Goal: Transaction & Acquisition: Book appointment/travel/reservation

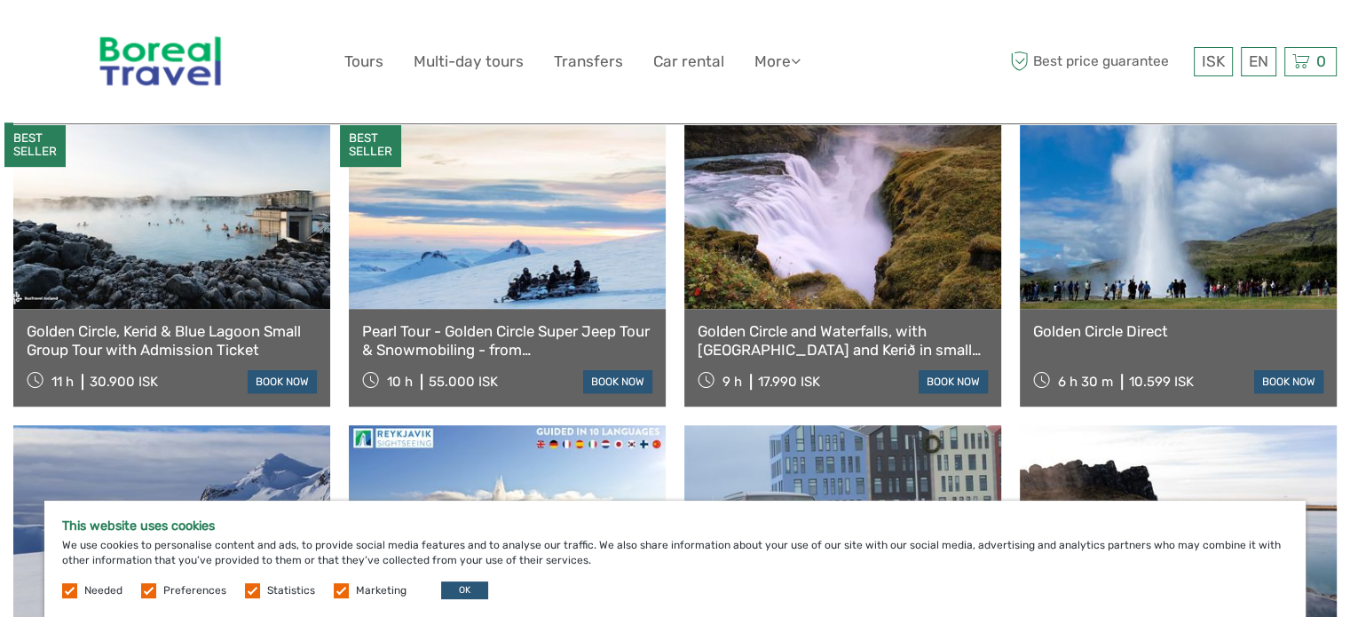
scroll to position [958, 0]
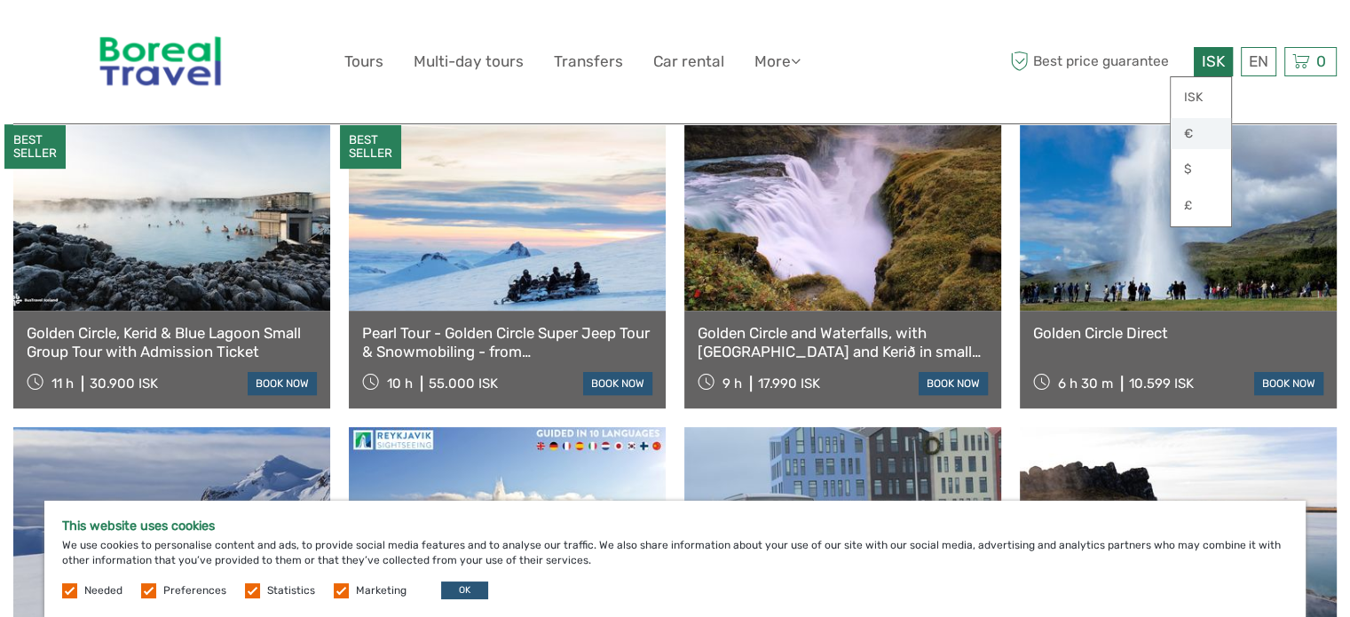
click at [1186, 133] on link "€" at bounding box center [1201, 134] width 60 height 32
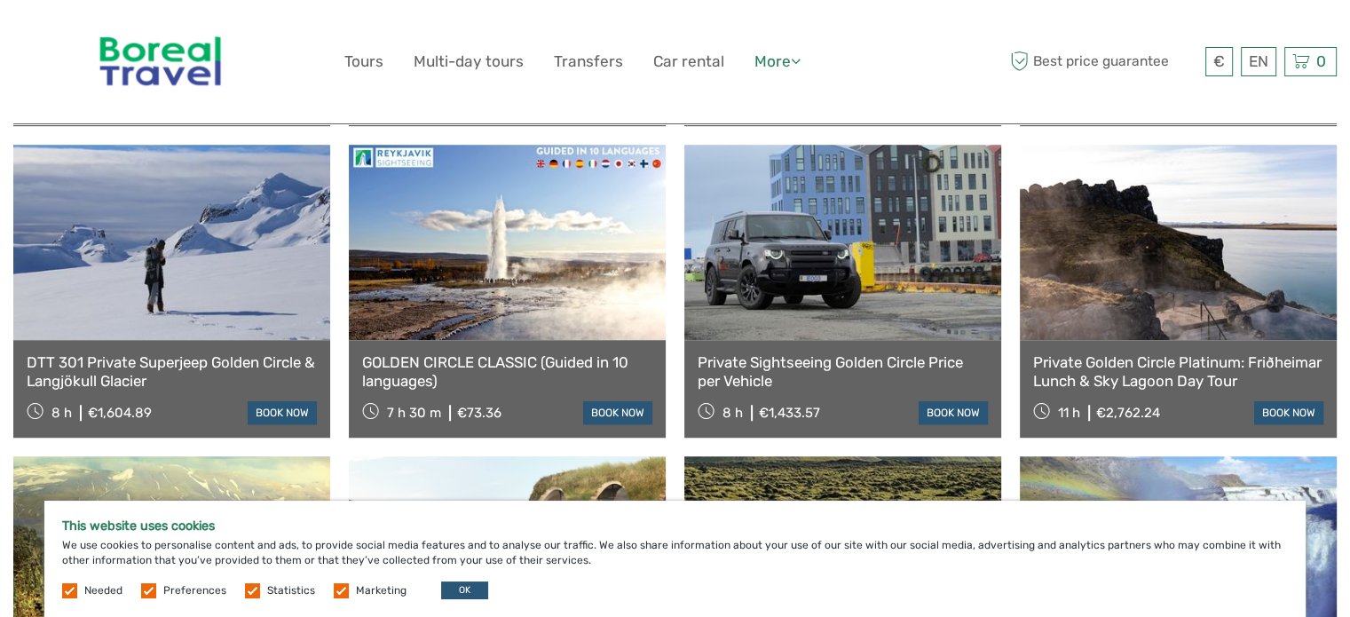
scroll to position [1242, 0]
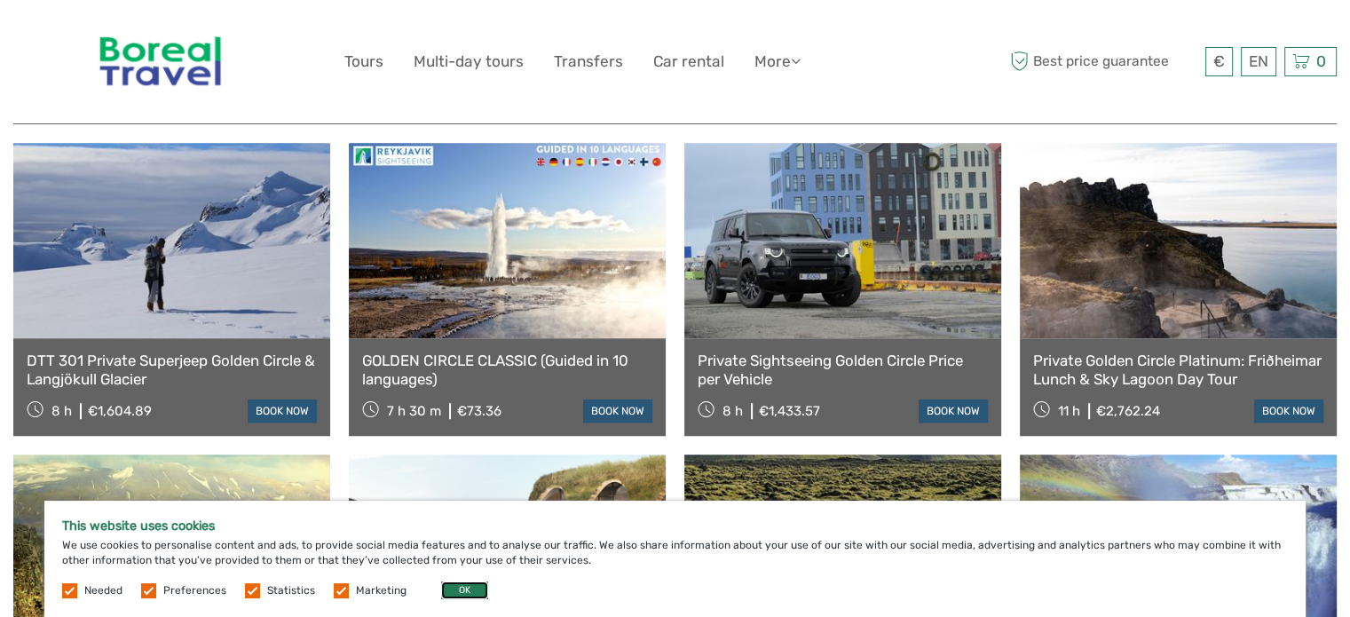
click at [472, 588] on button "OK" at bounding box center [464, 590] width 47 height 18
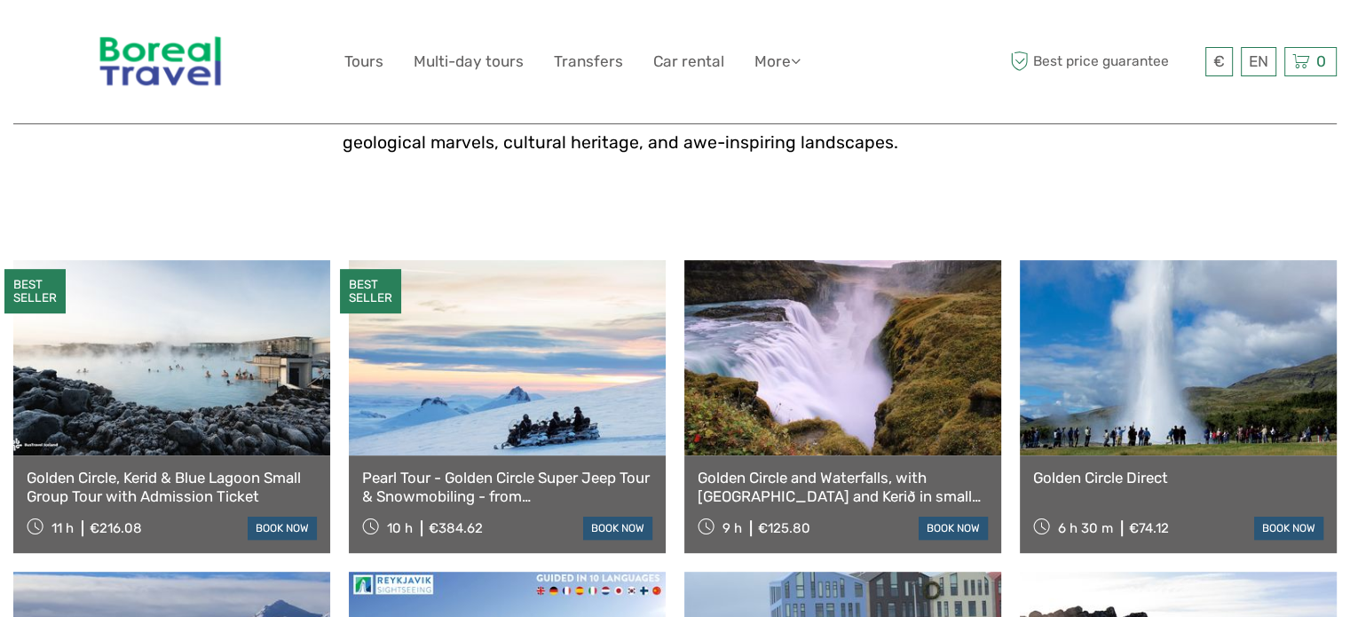
scroll to position [816, 0]
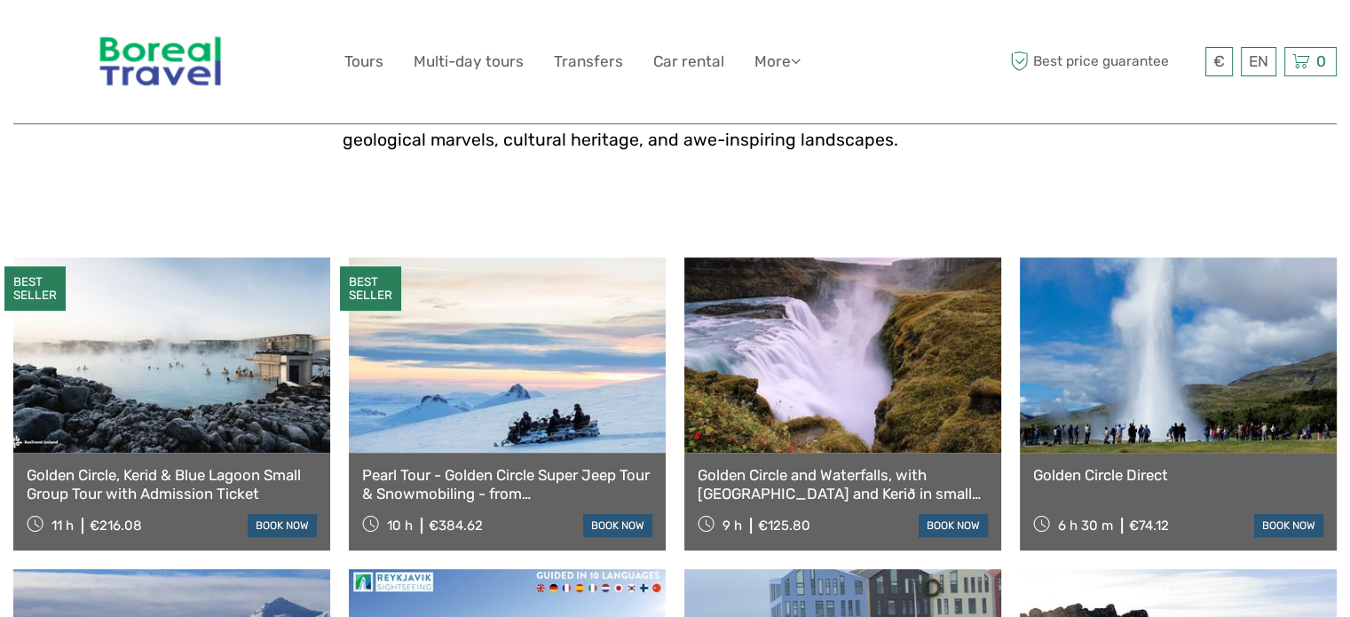
click at [770, 351] on link at bounding box center [842, 354] width 317 height 195
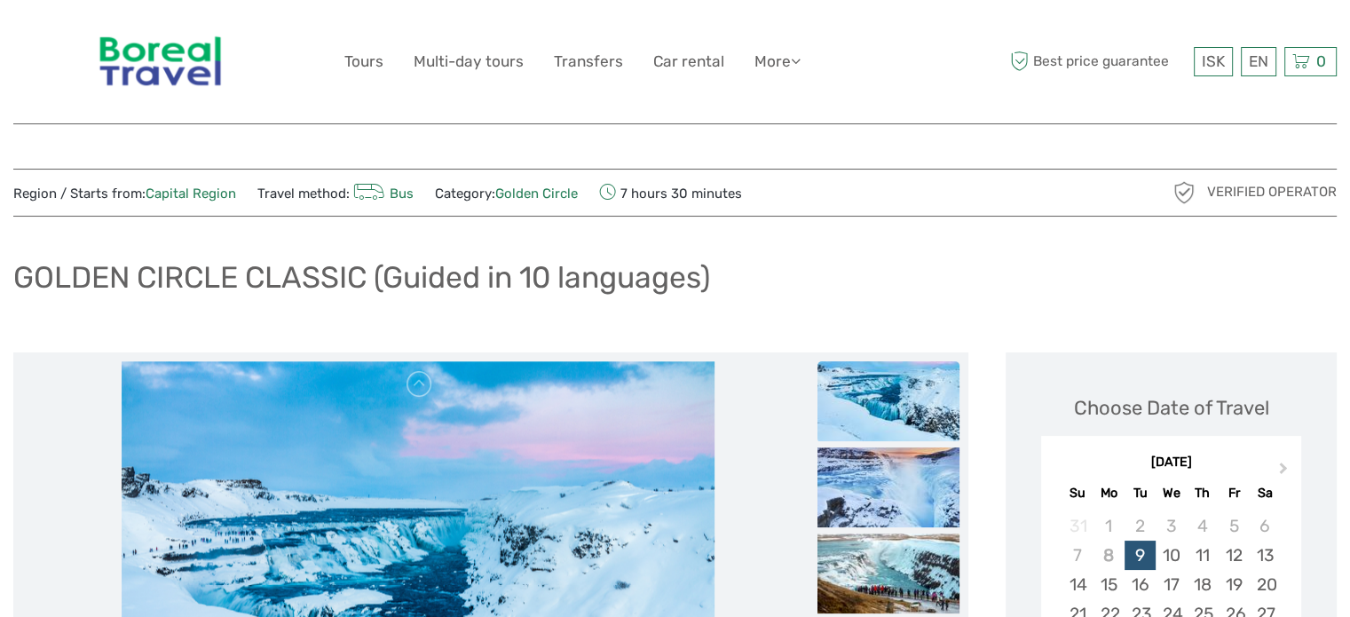
click at [785, 295] on div "GOLDEN CIRCLE CLASSIC (Guided in 10 languages)" at bounding box center [674, 284] width 1323 height 65
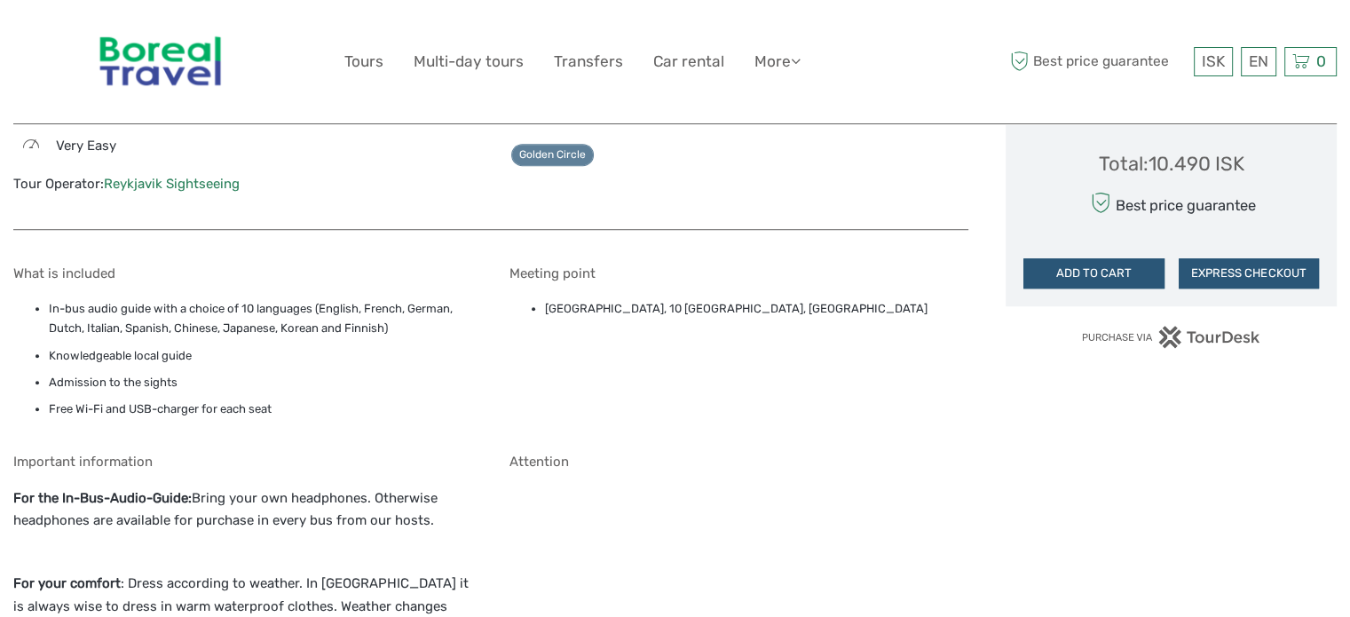
scroll to position [1313, 0]
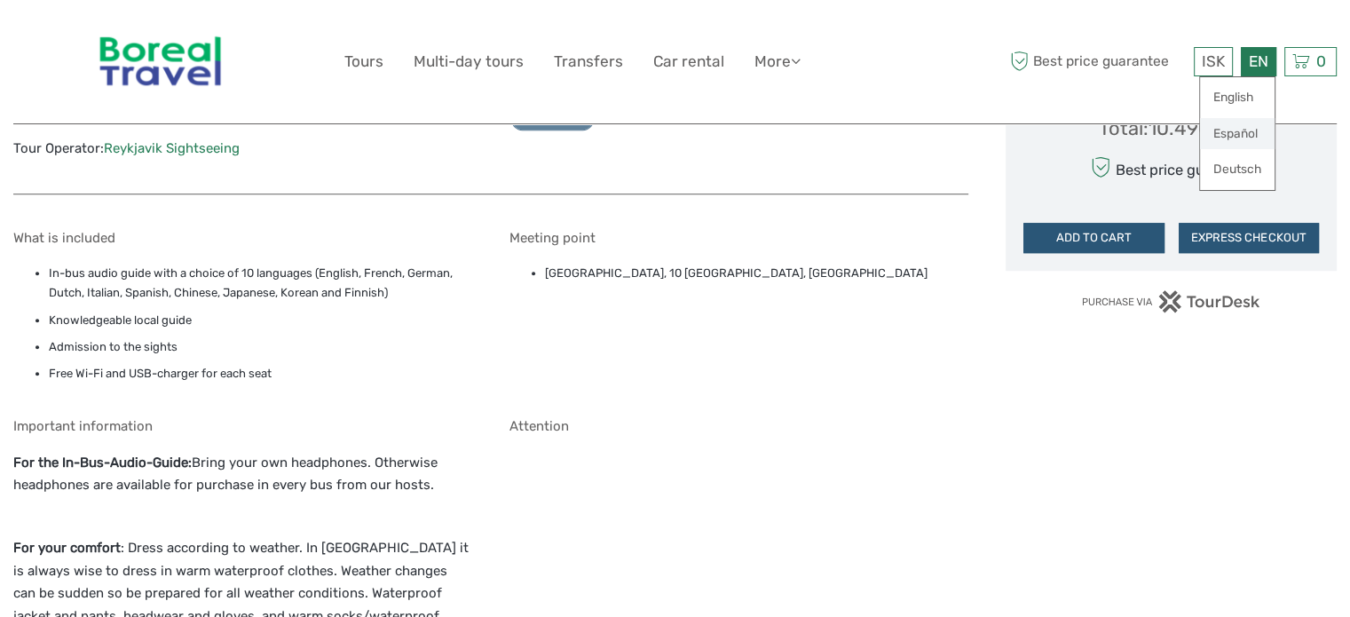
click at [1234, 138] on link "Español" at bounding box center [1237, 134] width 75 height 32
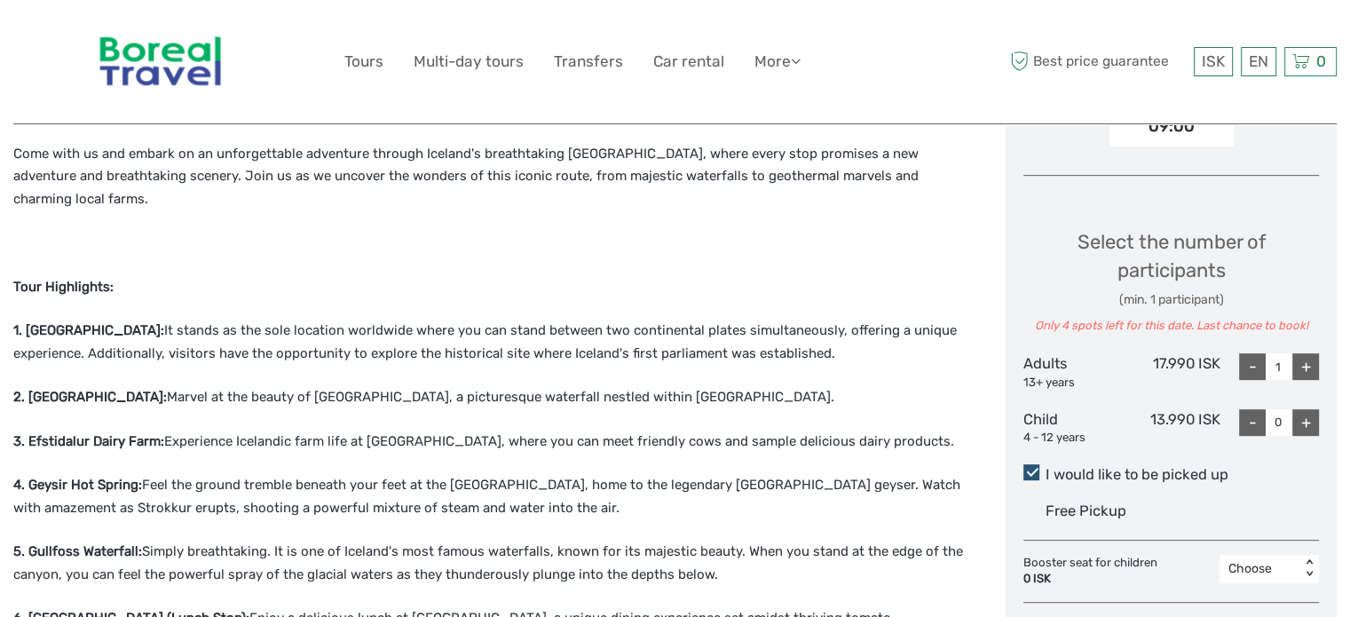
scroll to position [674, 0]
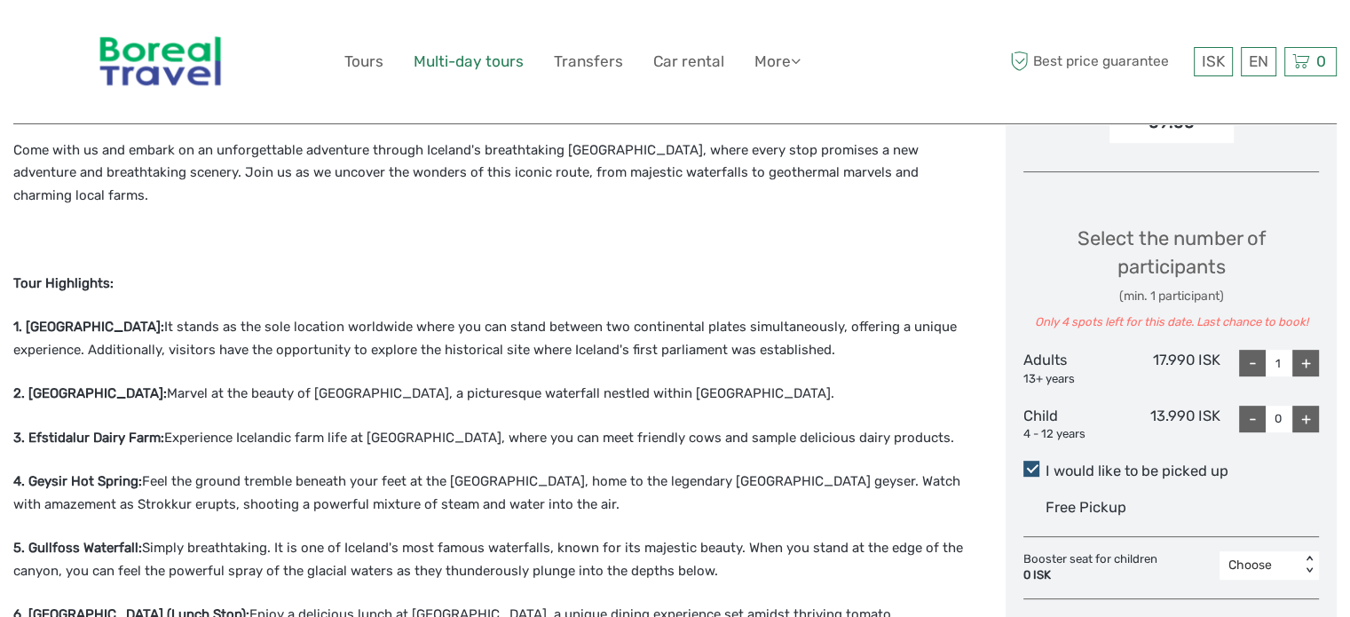
click at [502, 66] on link "Multi-day tours" at bounding box center [469, 62] width 110 height 26
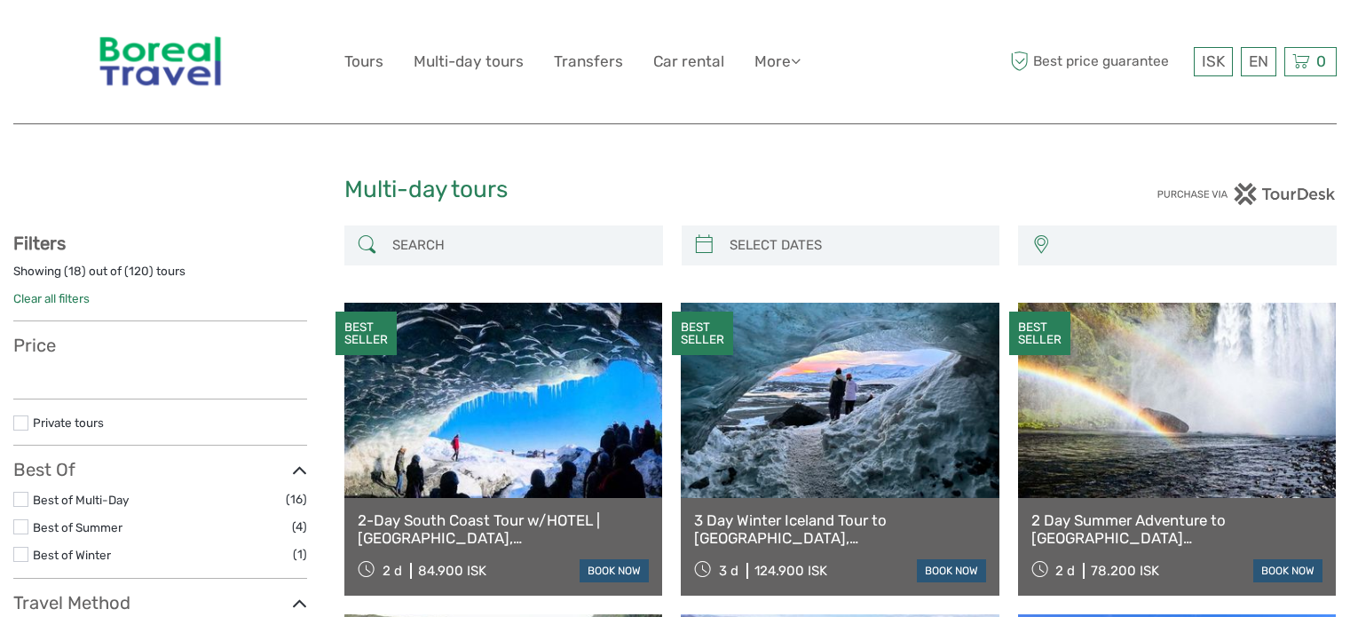
select select
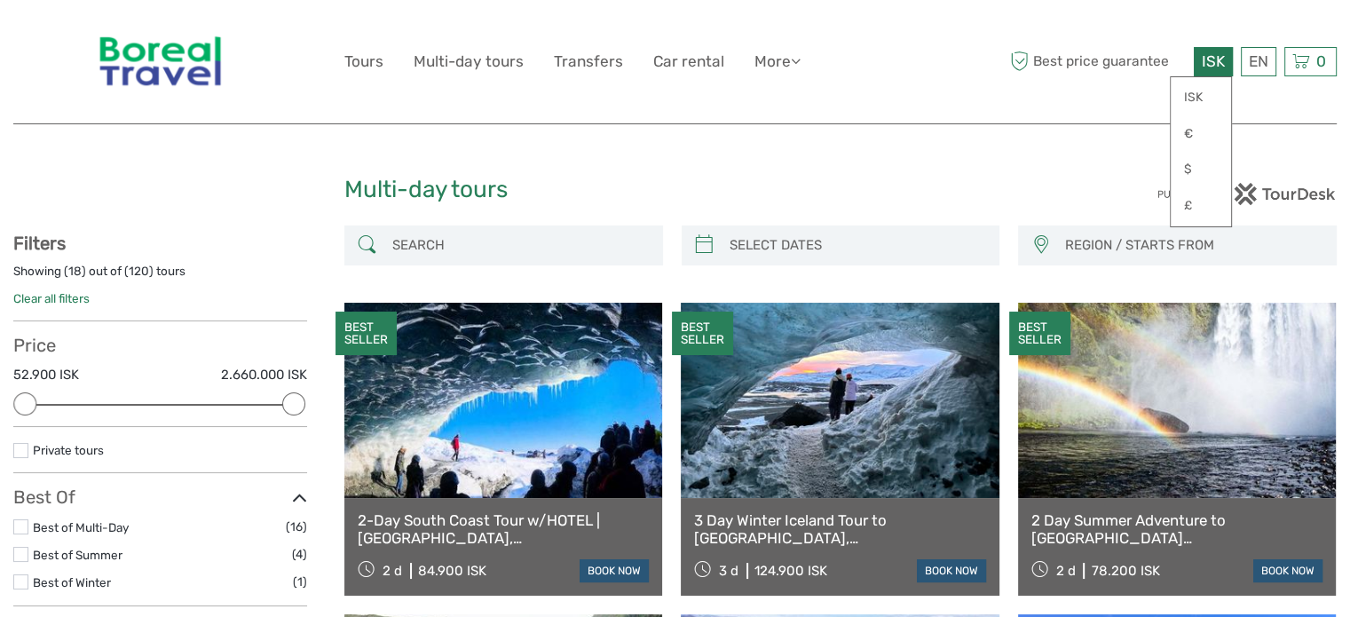
click at [1221, 63] on span "ISK" at bounding box center [1213, 61] width 23 height 18
click at [1183, 130] on link "€" at bounding box center [1201, 134] width 60 height 32
click at [1193, 130] on link "€" at bounding box center [1201, 134] width 60 height 32
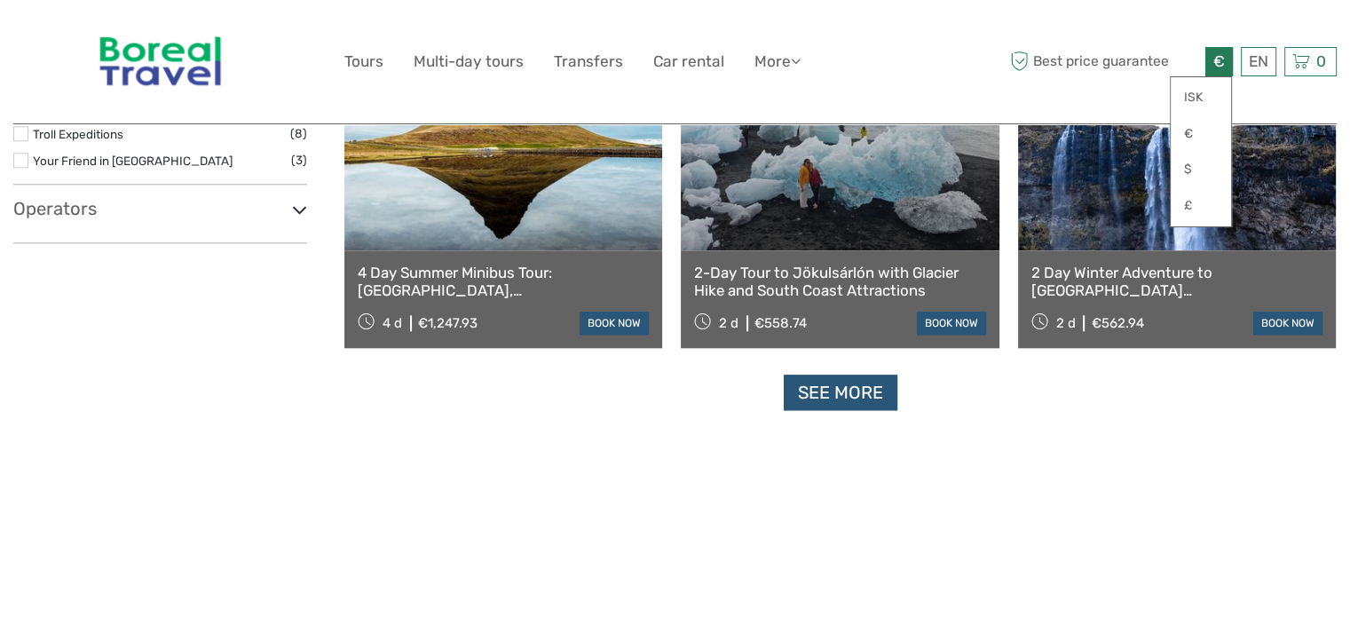
scroll to position [1739, 0]
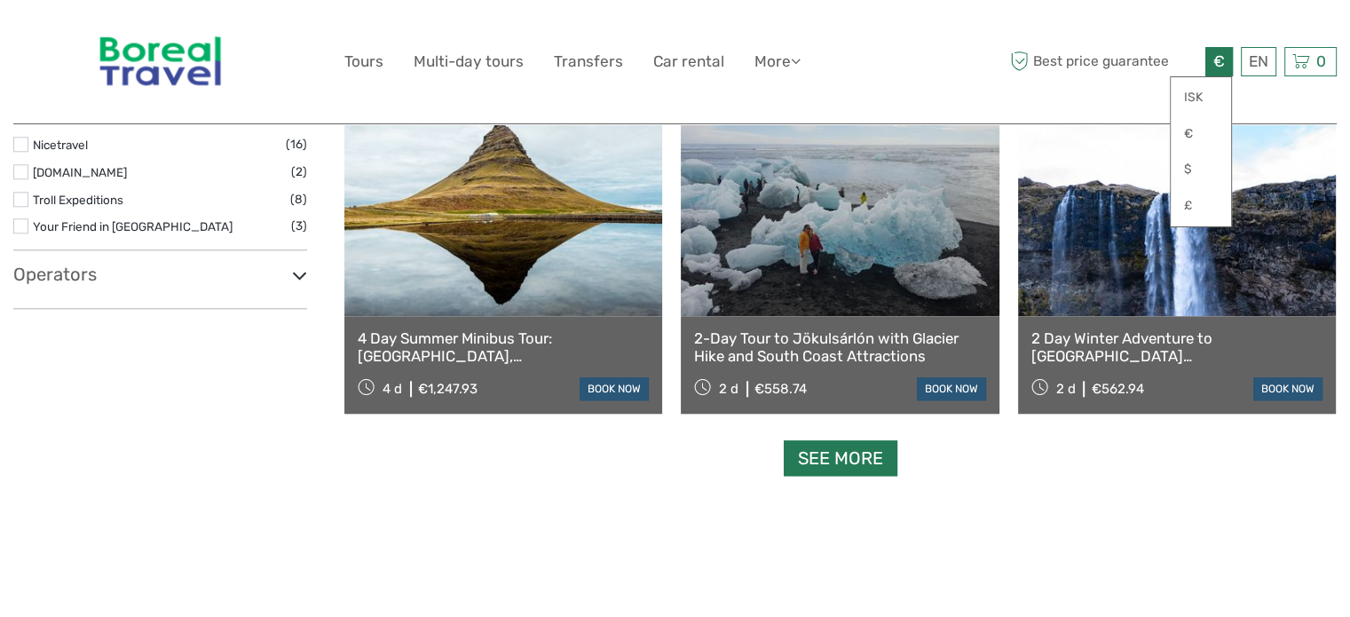
click at [867, 453] on link "See more" at bounding box center [841, 458] width 114 height 36
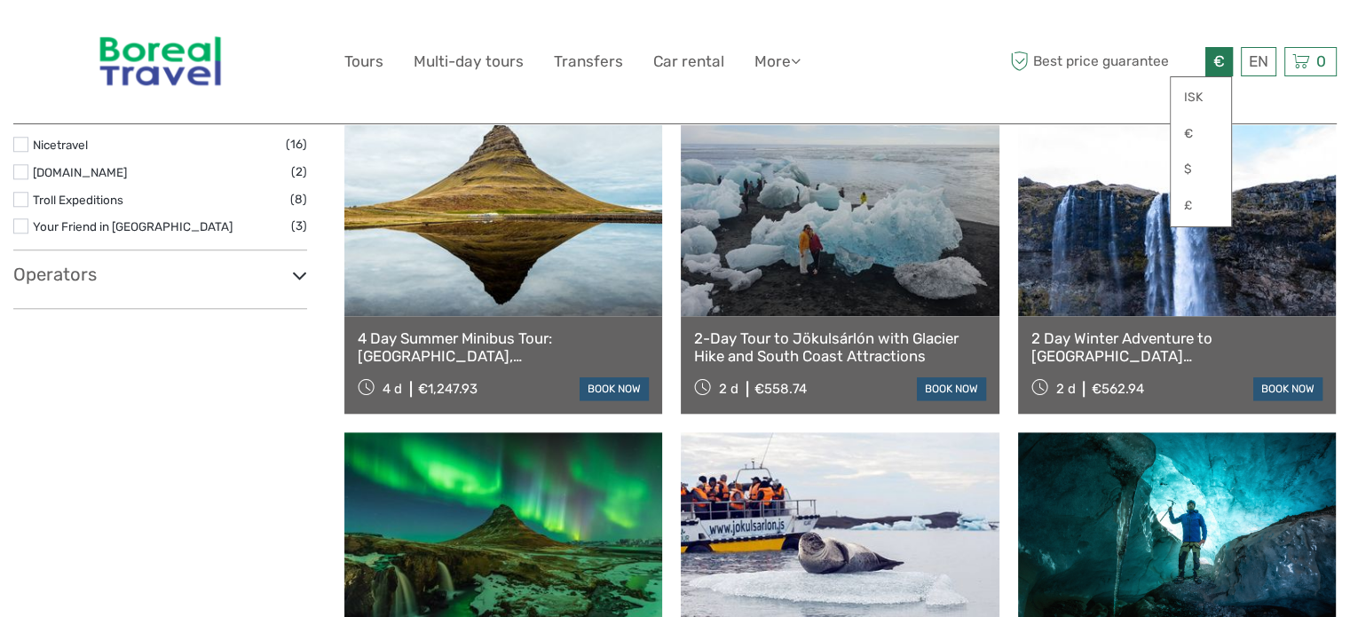
click at [296, 274] on icon at bounding box center [299, 276] width 15 height 24
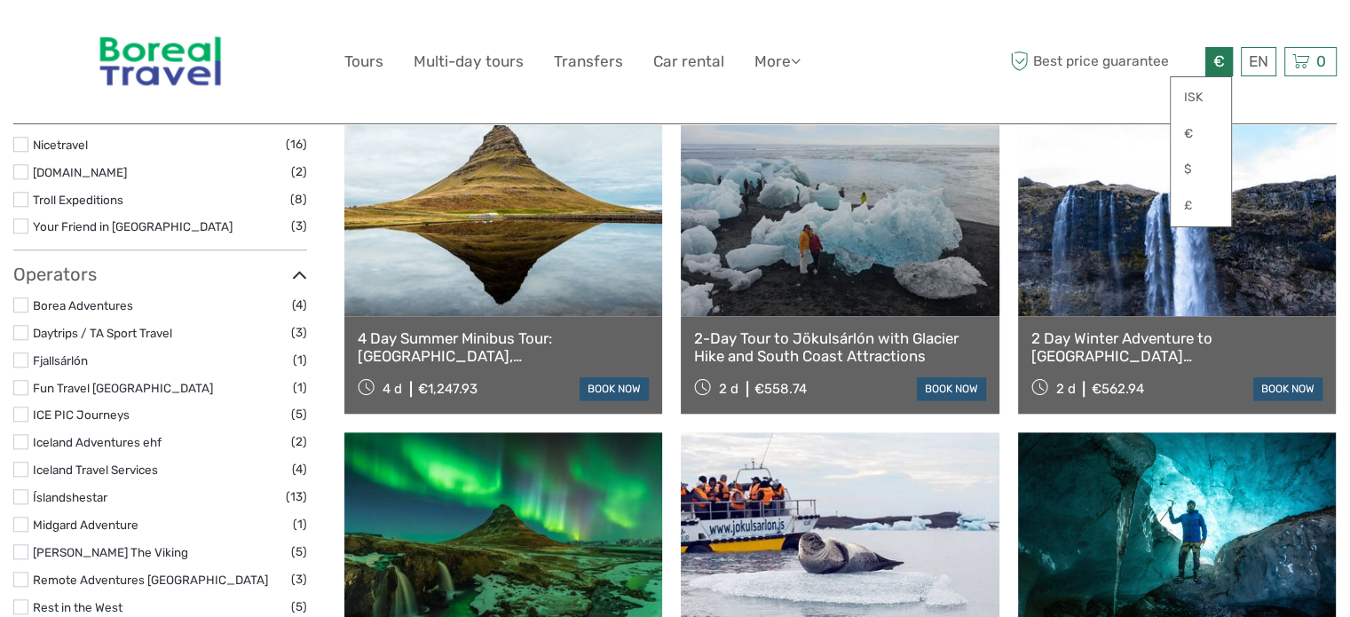
click at [334, 255] on div "Show filters Hide filters Filters Showing ( 36 ) out of ( 120 ) tours Clear all…" at bounding box center [178, 429] width 331 height 3886
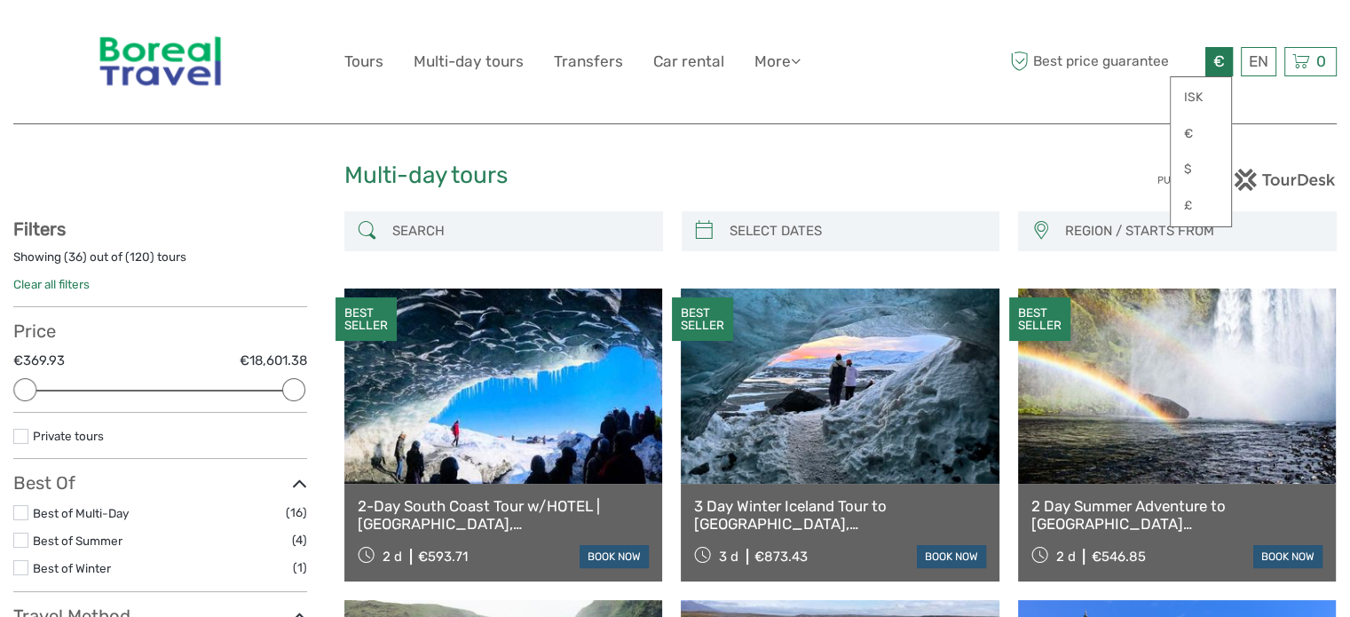
scroll to position [0, 0]
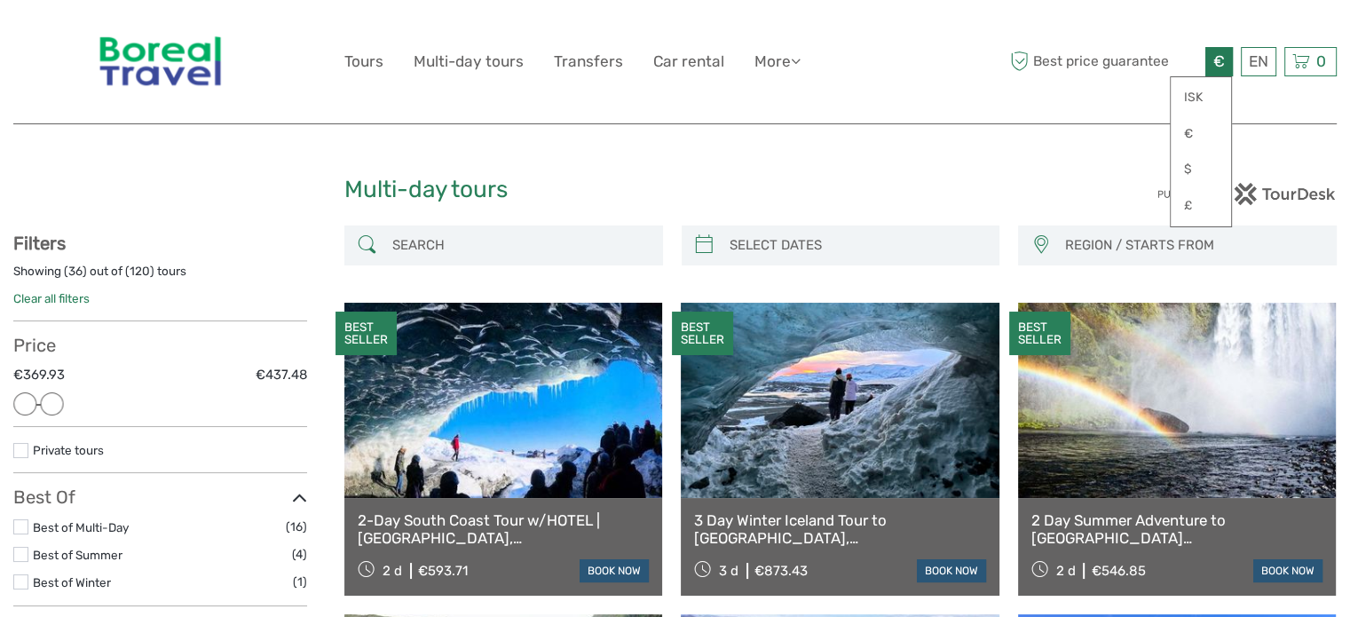
drag, startPoint x: 289, startPoint y: 394, endPoint x: 57, endPoint y: 384, distance: 232.7
click at [57, 384] on div "Price €369.93 €437.48 Clear" at bounding box center [160, 381] width 294 height 92
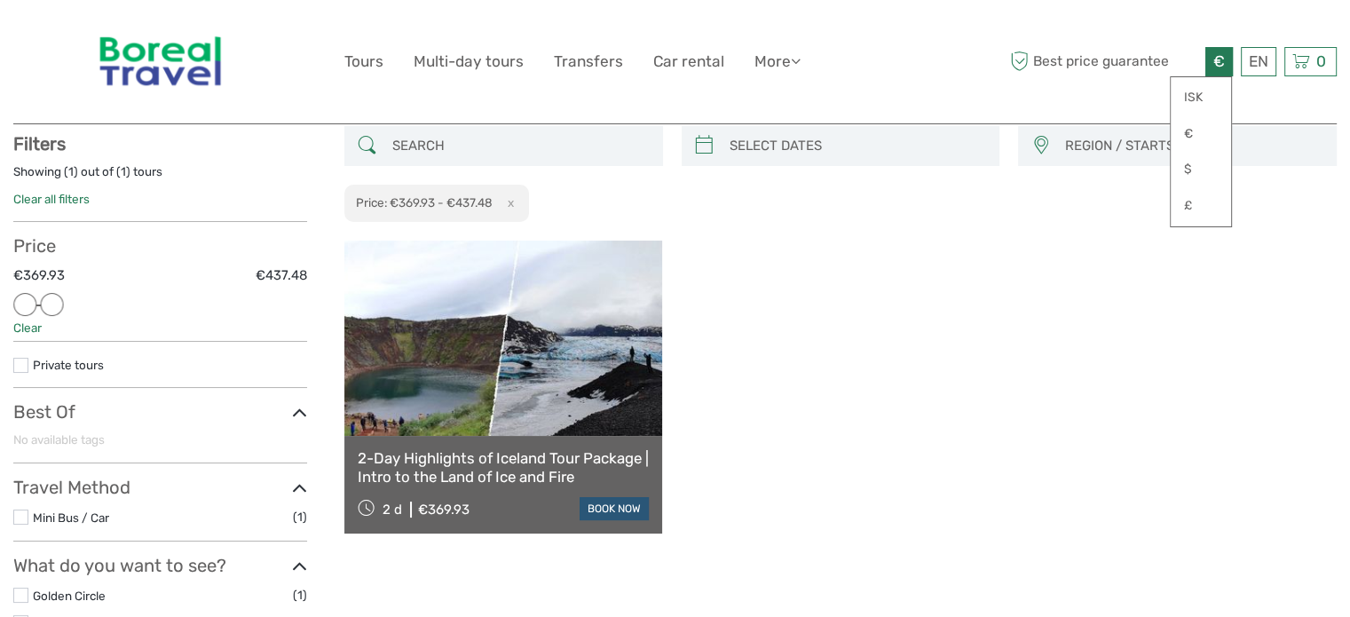
scroll to position [100, 0]
click at [438, 356] on link at bounding box center [503, 337] width 318 height 195
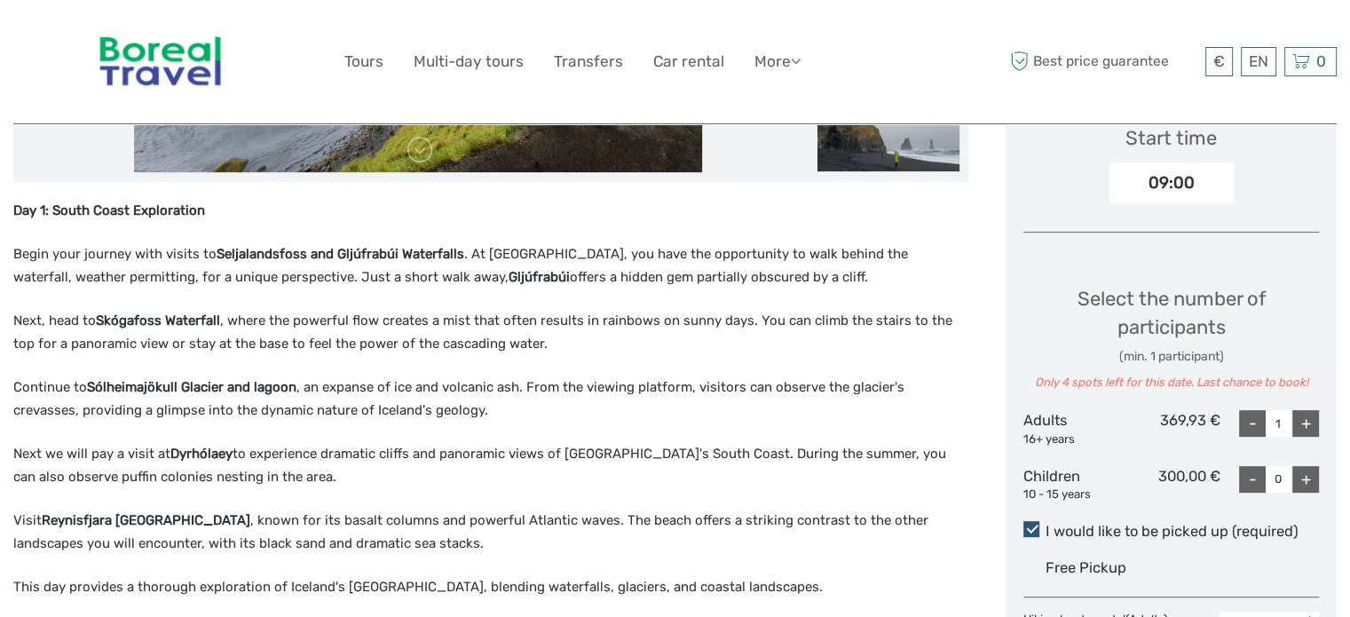
scroll to position [745, 0]
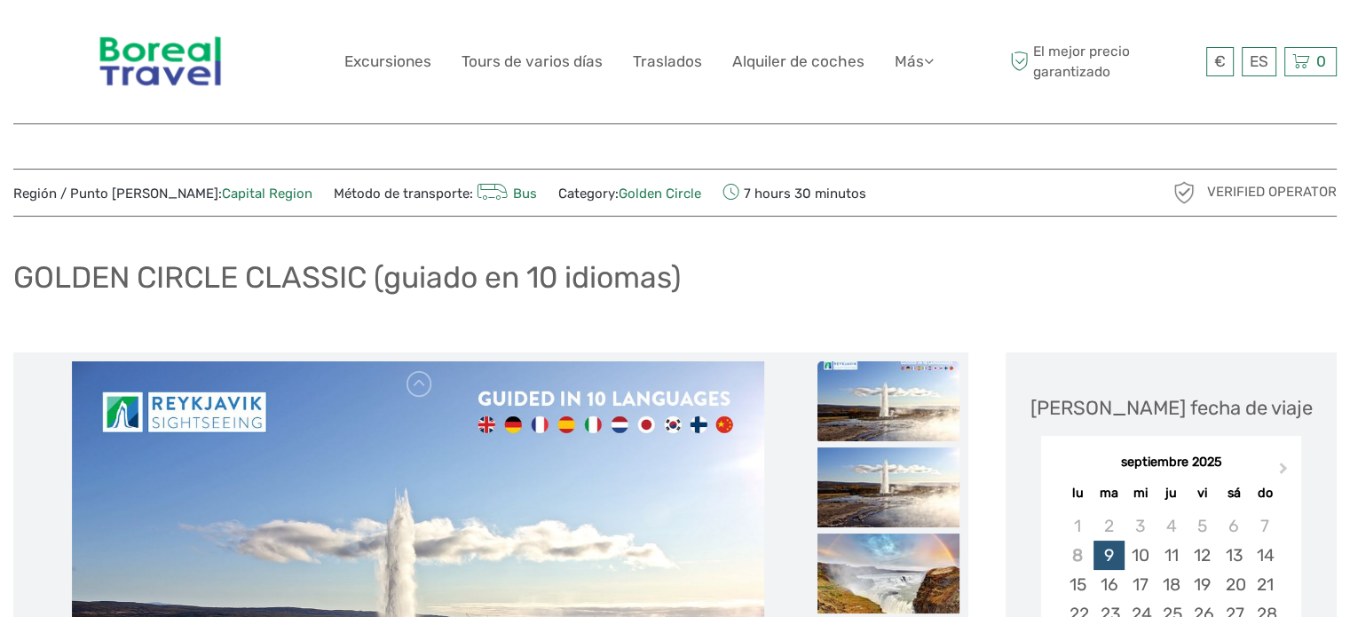
click at [1132, 112] on div "€ ISK € $ £ ES English Español [PERSON_NAME] Excursiones Tours de varios días T…" at bounding box center [674, 61] width 1323 height 123
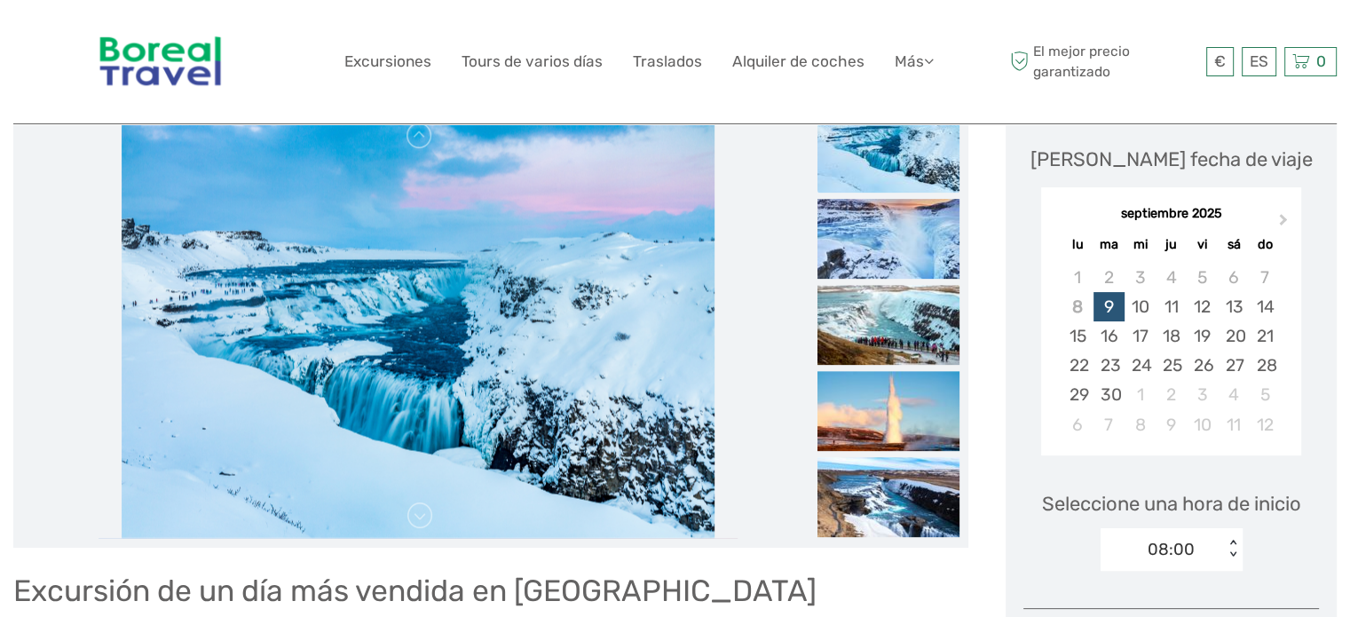
scroll to position [248, 0]
click at [1282, 226] on button "Next Month" at bounding box center [1285, 223] width 28 height 28
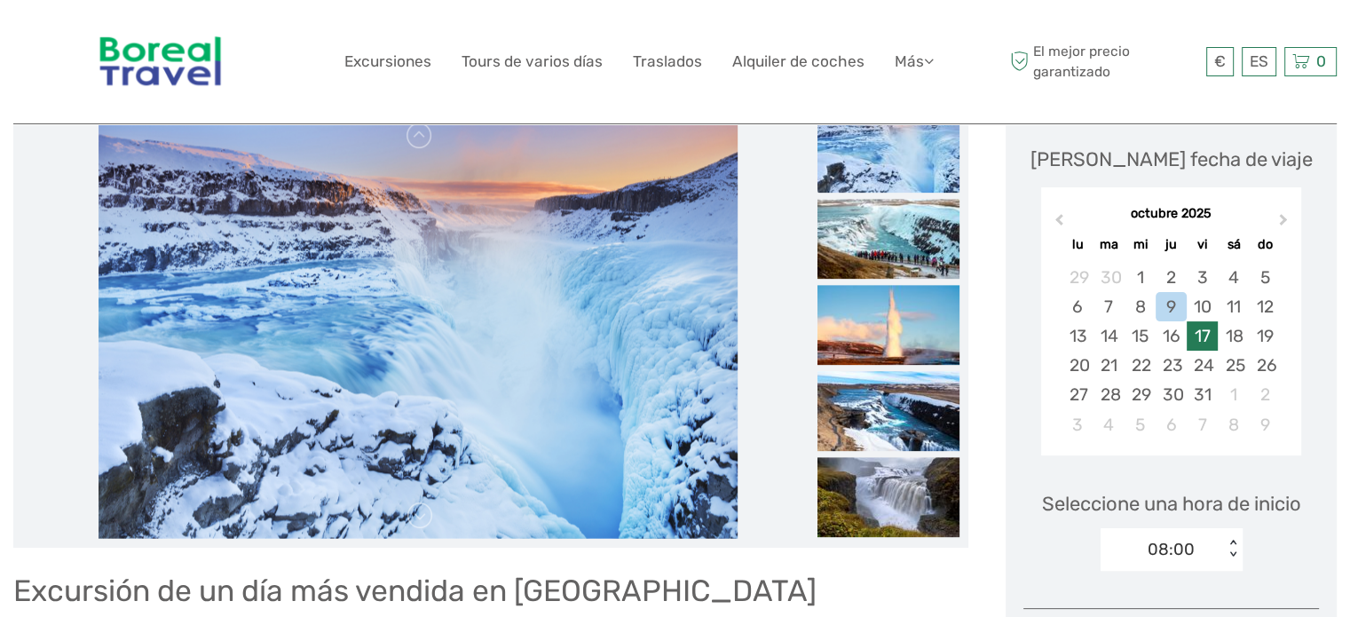
click at [1203, 335] on div "17" at bounding box center [1202, 335] width 31 height 29
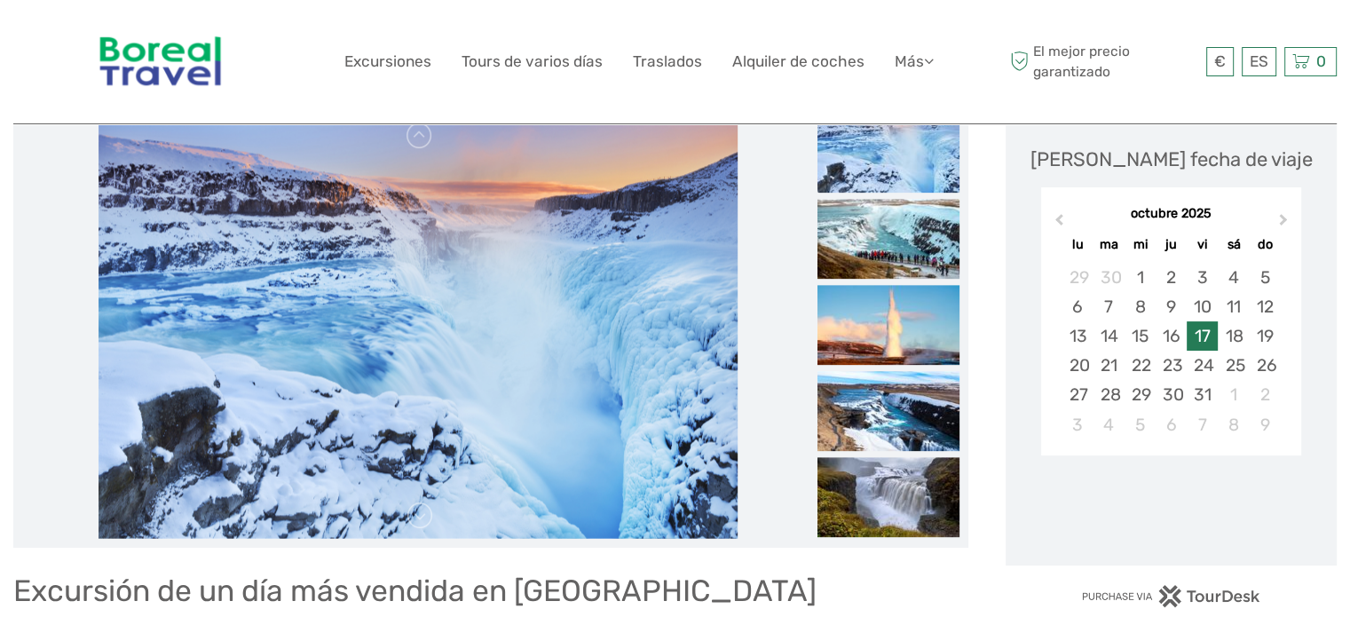
click at [1203, 335] on div "17" at bounding box center [1202, 335] width 31 height 29
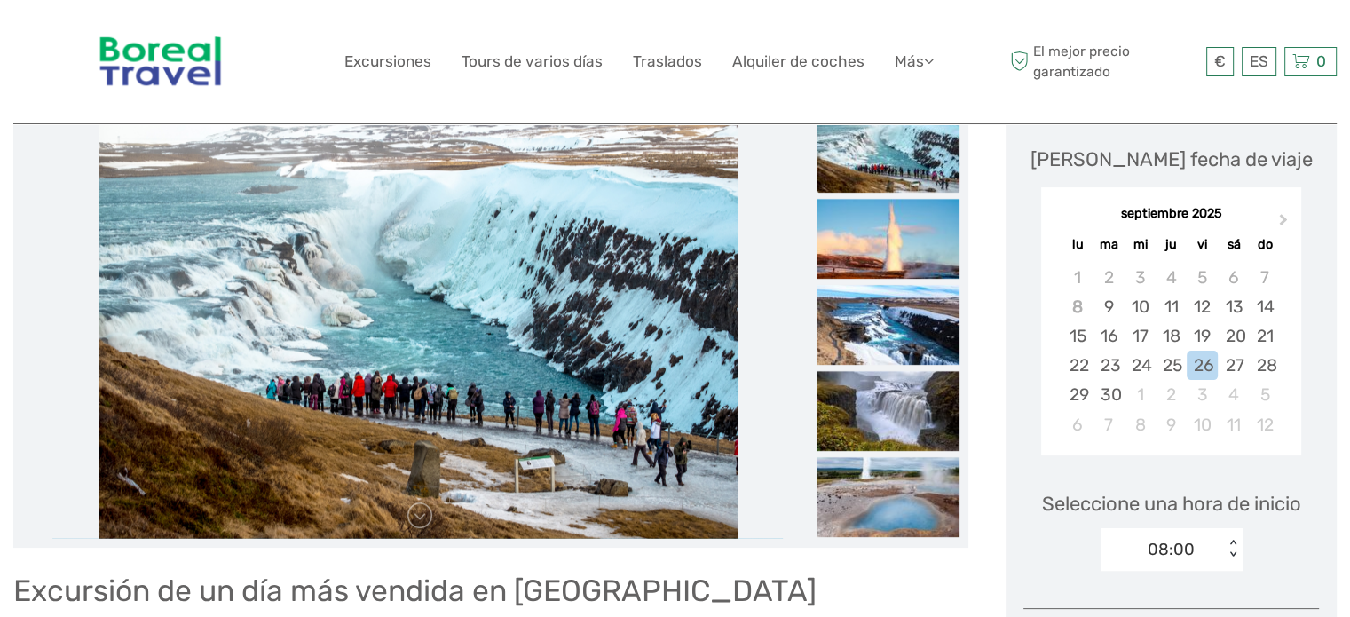
click at [1308, 363] on div "[DATE] Next Month [DATE] lu ma mi ju vi sá do 1 2 3 4 5 6 7 8 9 10 11 12 13 14 …" at bounding box center [1171, 324] width 296 height 282
click at [1281, 231] on button "Next Month" at bounding box center [1285, 223] width 28 height 28
click at [1202, 326] on div "17" at bounding box center [1202, 335] width 31 height 29
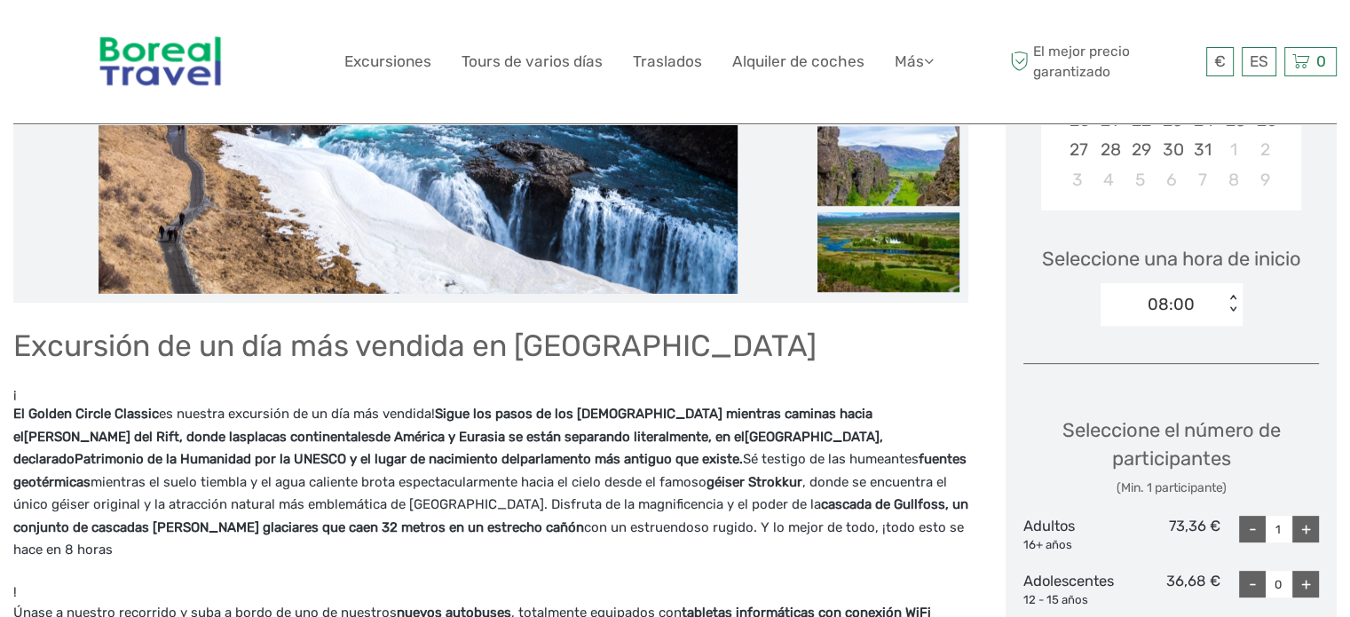
scroll to position [461, 0]
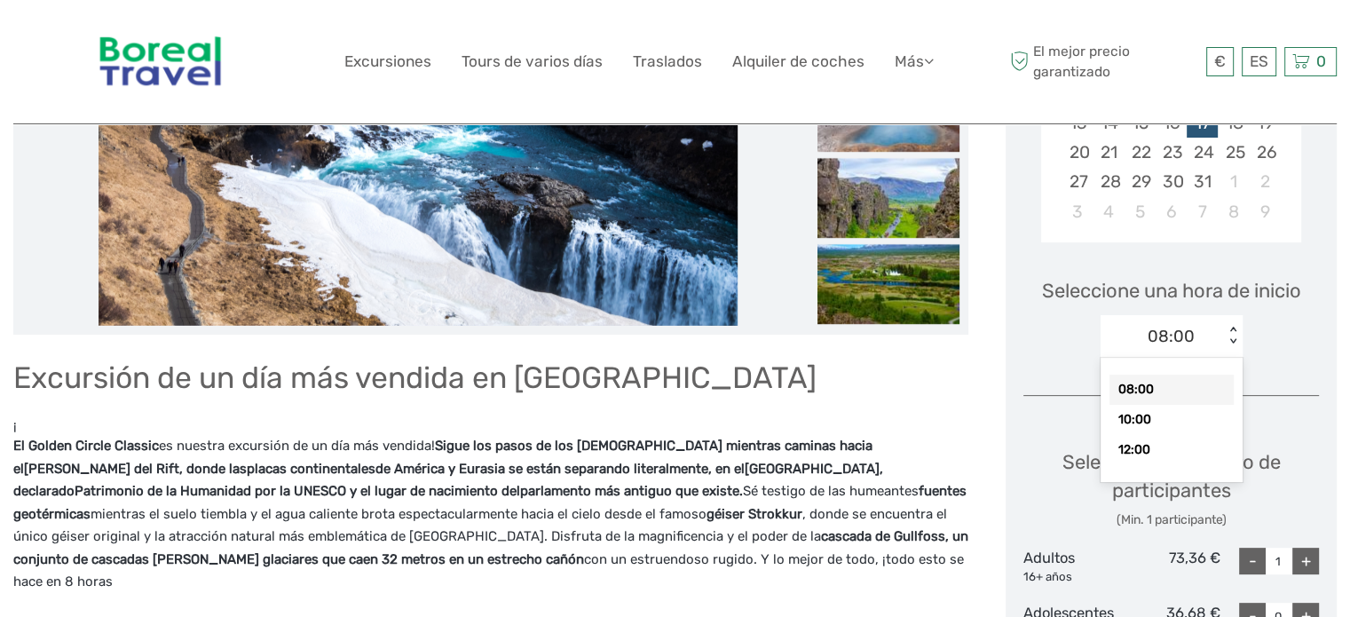
click at [1206, 326] on div "08:00" at bounding box center [1161, 336] width 123 height 27
click at [1149, 415] on div "10:00" at bounding box center [1171, 420] width 124 height 30
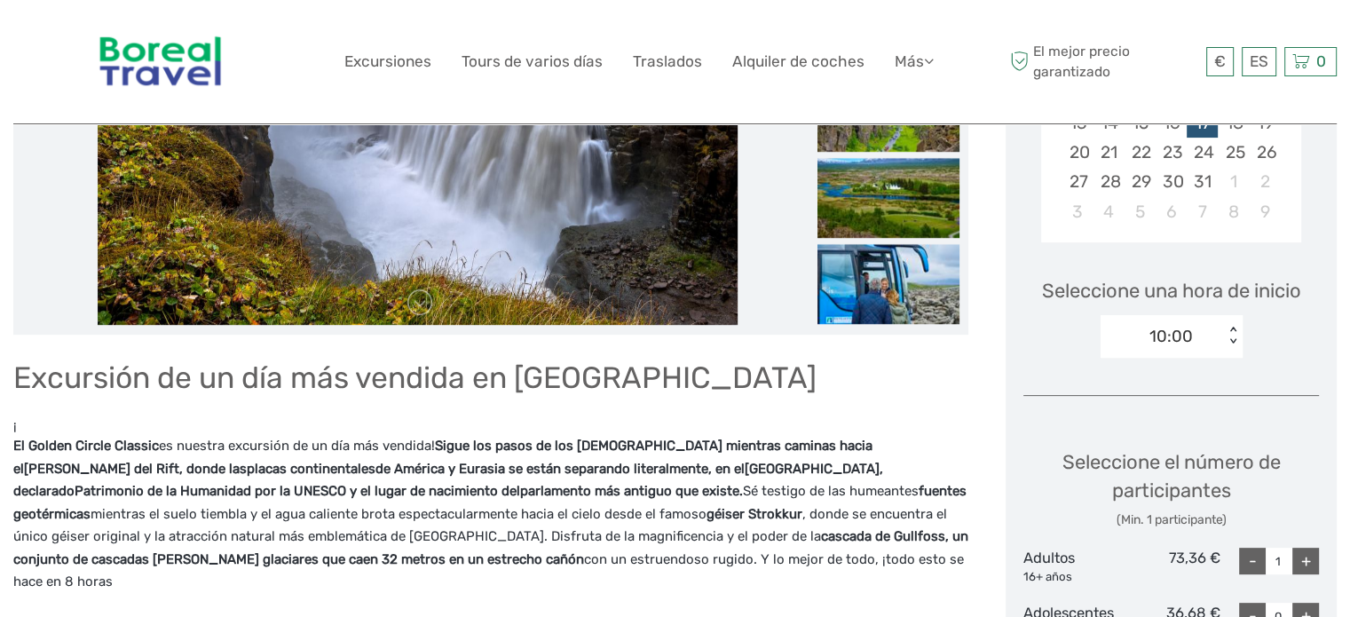
click at [1262, 390] on div "[PERSON_NAME] fecha de viaje [DATE] Previous Month Next Month [DATE] lu ma mi j…" at bounding box center [1171, 507] width 331 height 1232
